Goal: Information Seeking & Learning: Learn about a topic

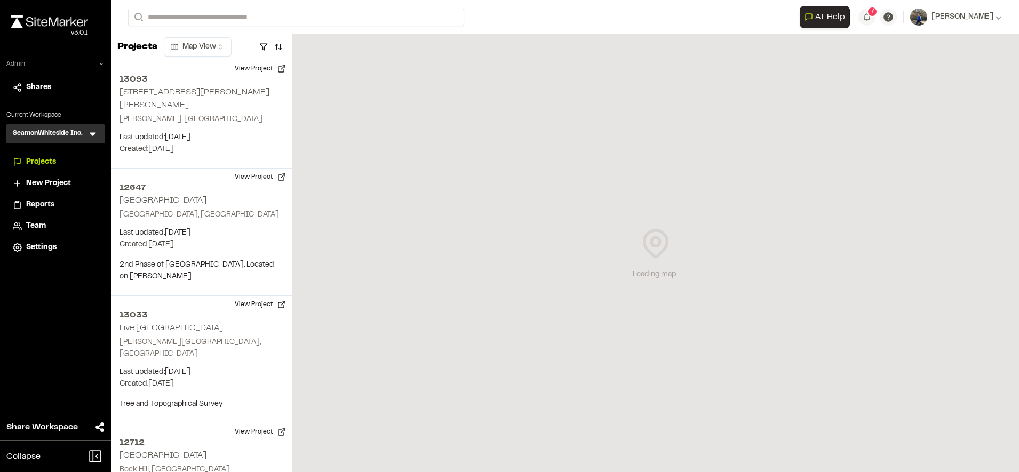
click at [99, 68] on div "Admin" at bounding box center [55, 66] width 98 height 14
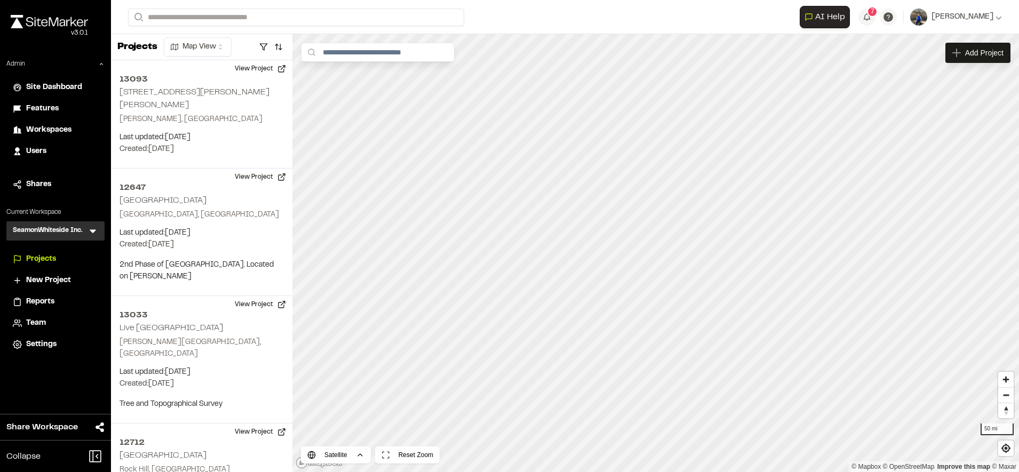
click at [48, 106] on span "Features" at bounding box center [42, 109] width 33 height 12
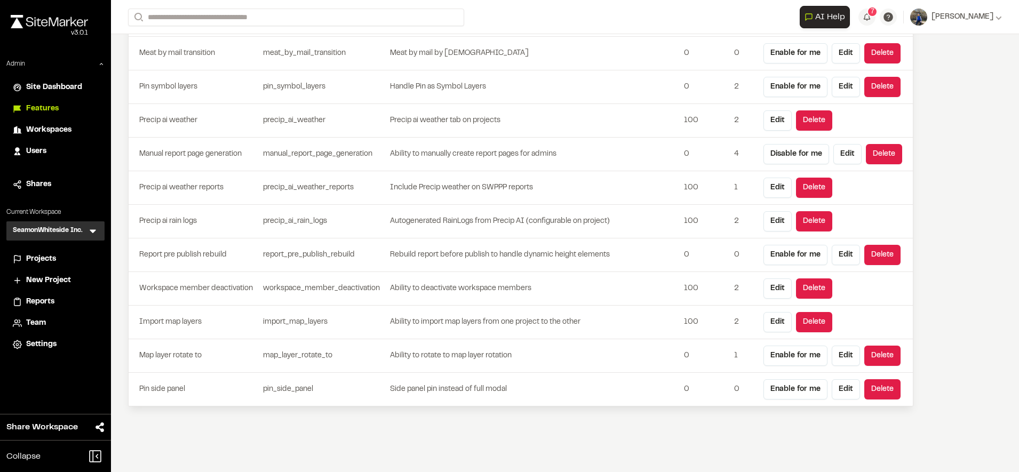
scroll to position [3070, 0]
